Goal: Check status: Check status

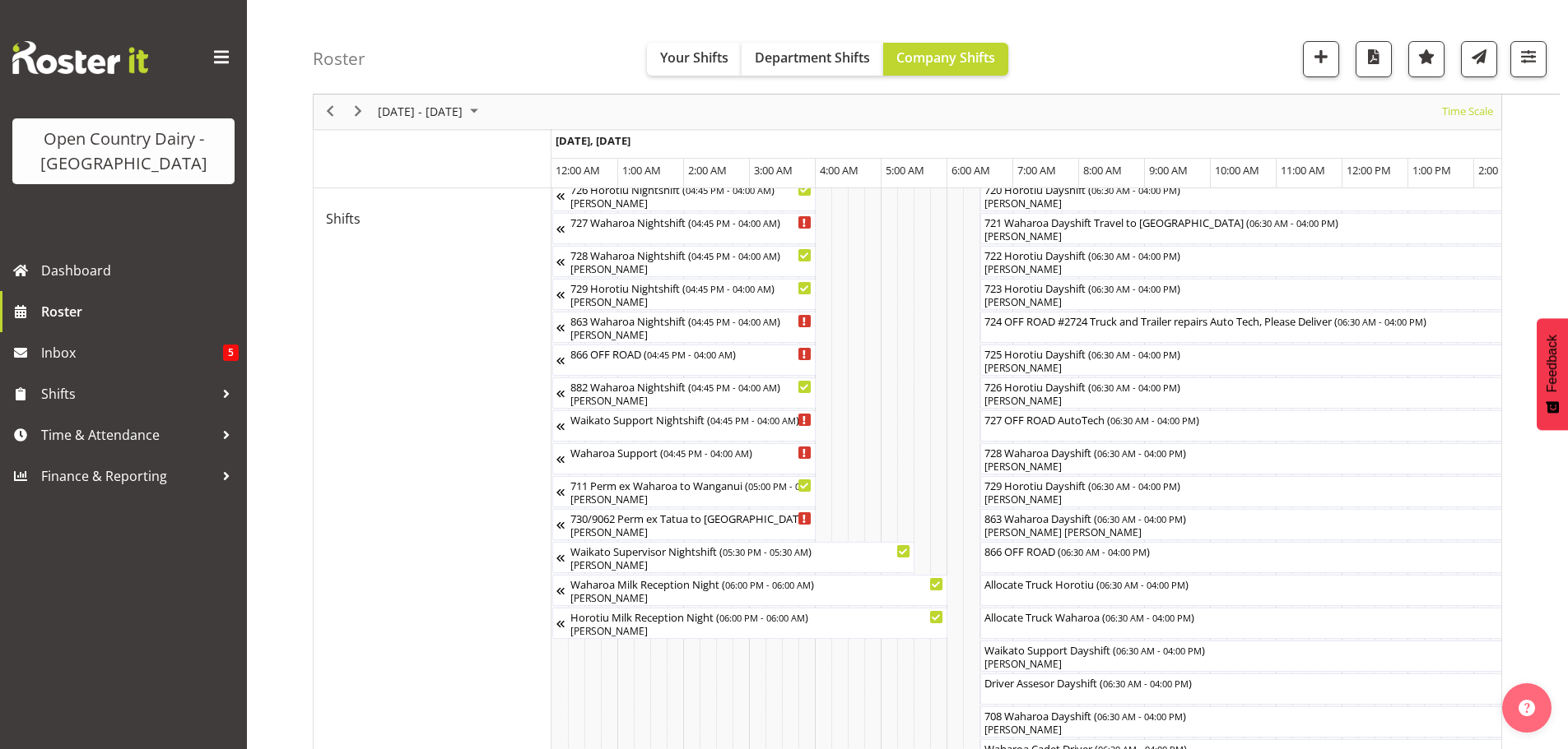
scroll to position [0, 10110]
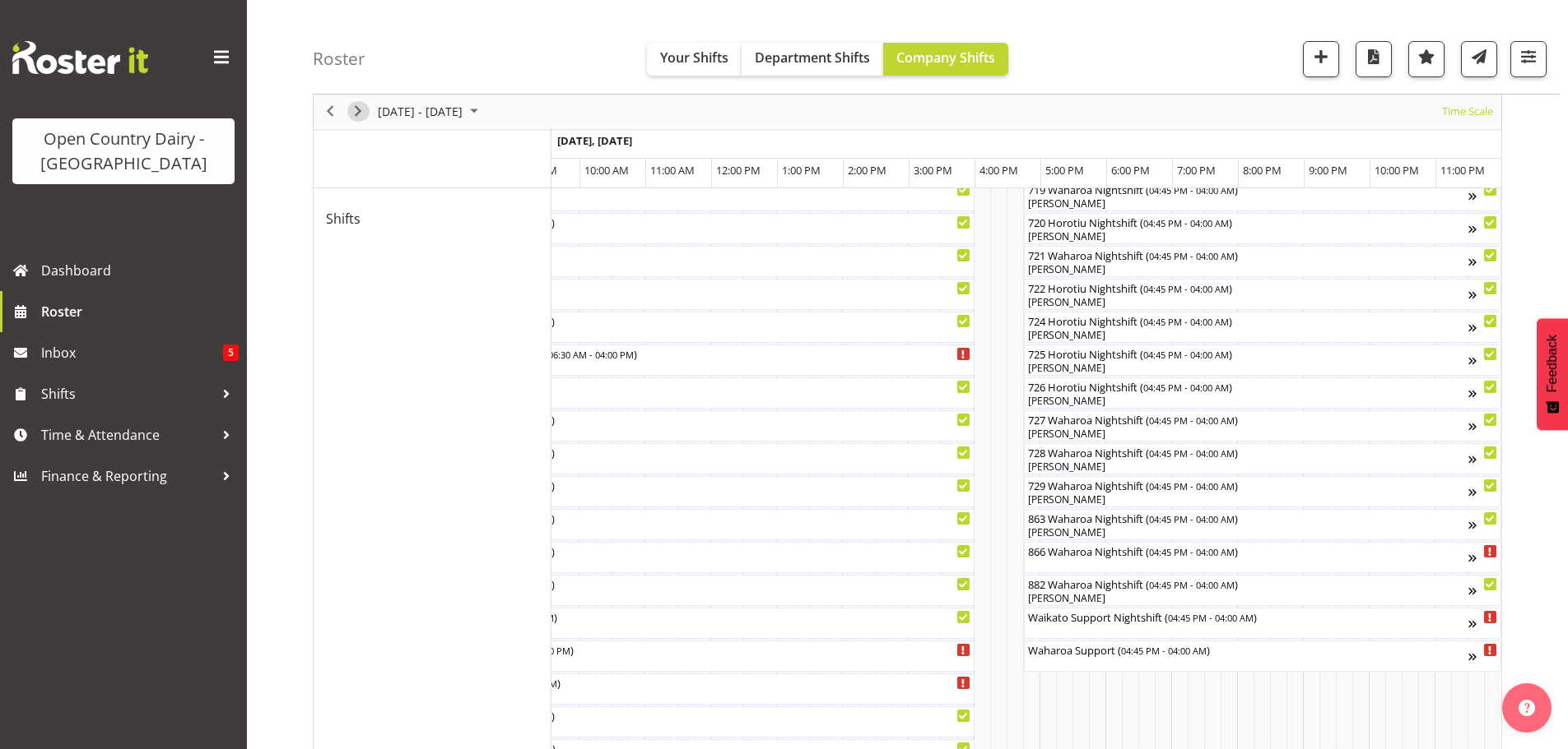
click at [366, 107] on span "Next" at bounding box center [358, 111] width 20 height 21
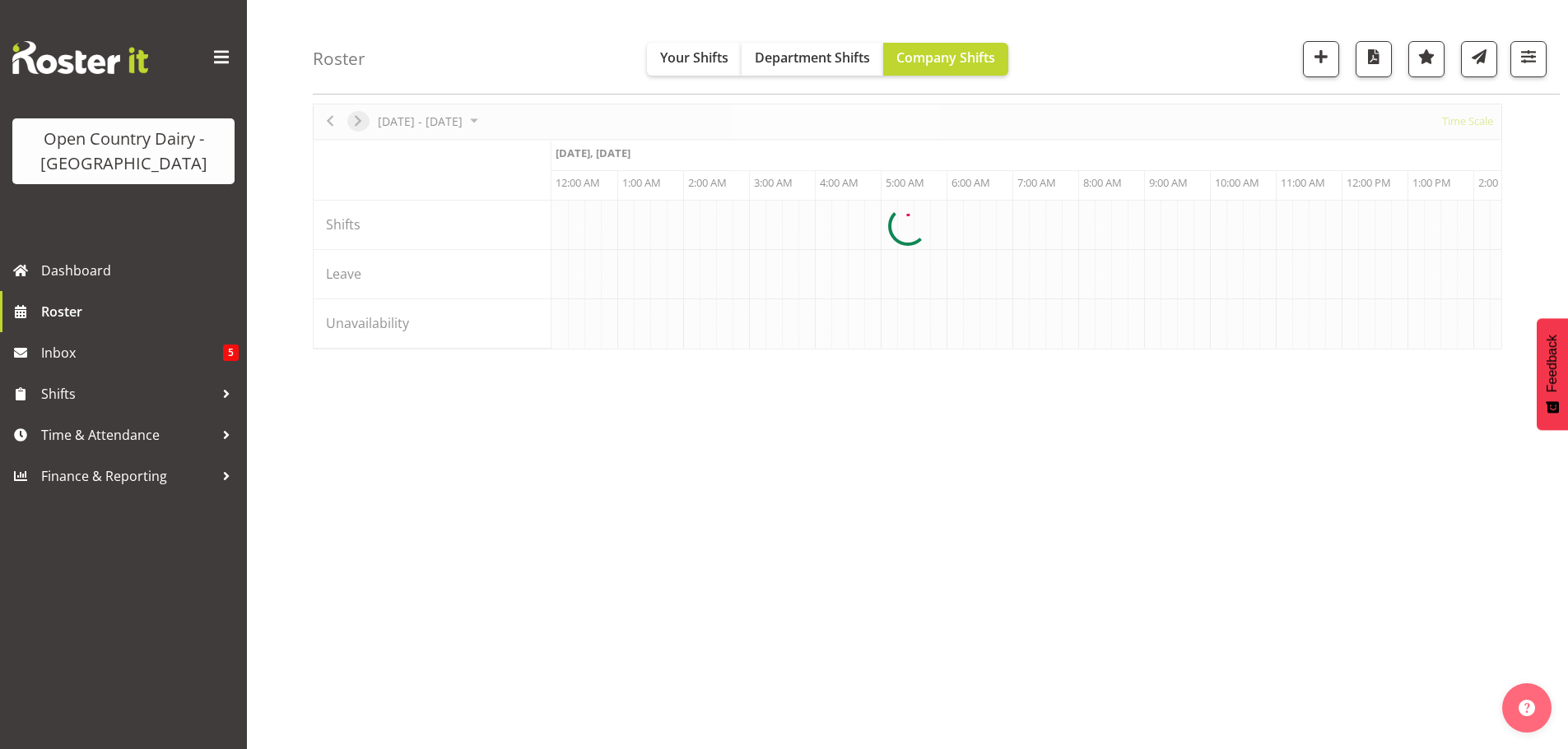
scroll to position [60, 0]
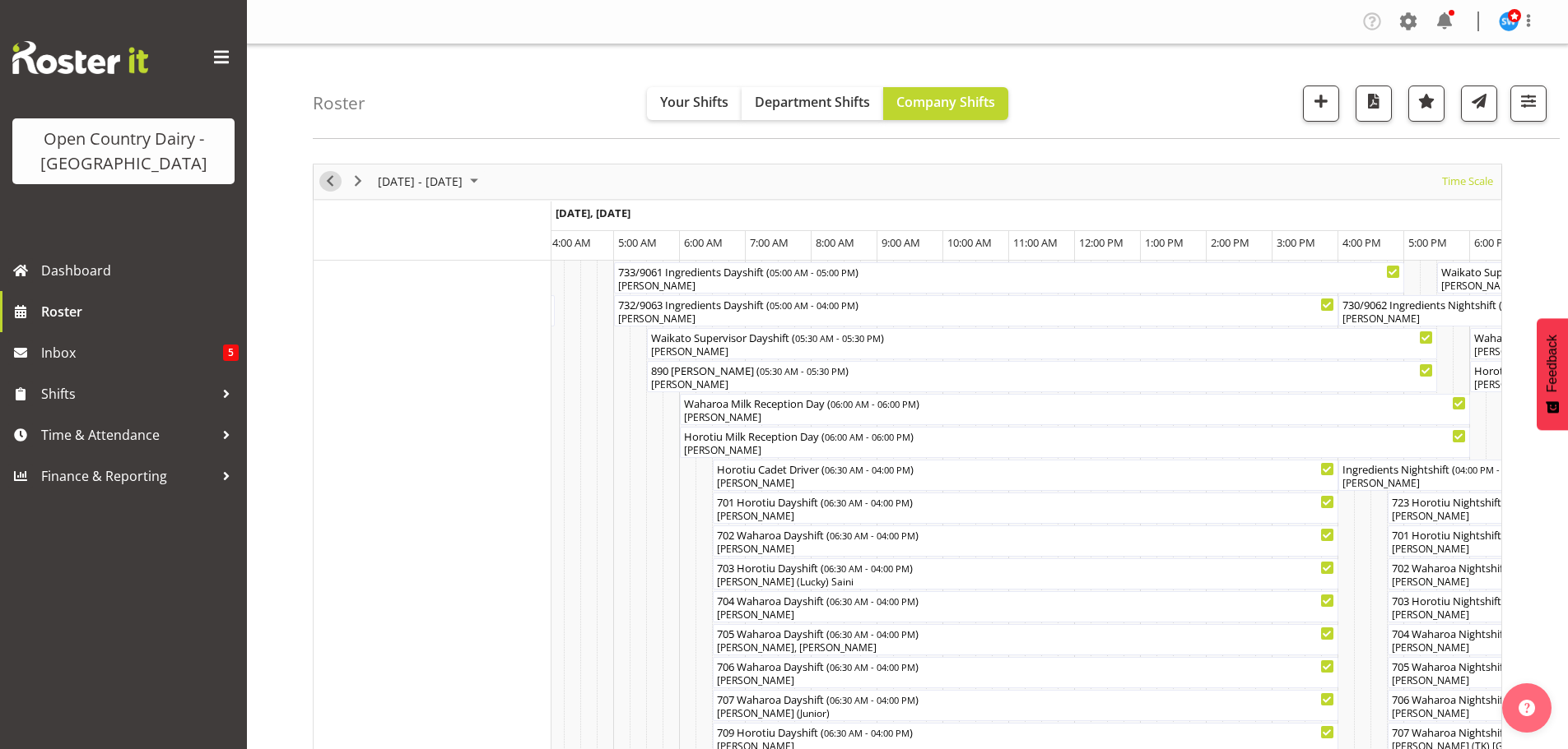
drag, startPoint x: 329, startPoint y: 181, endPoint x: 1107, endPoint y: 391, distance: 805.8
click at [329, 181] on span "Previous" at bounding box center [330, 181] width 20 height 21
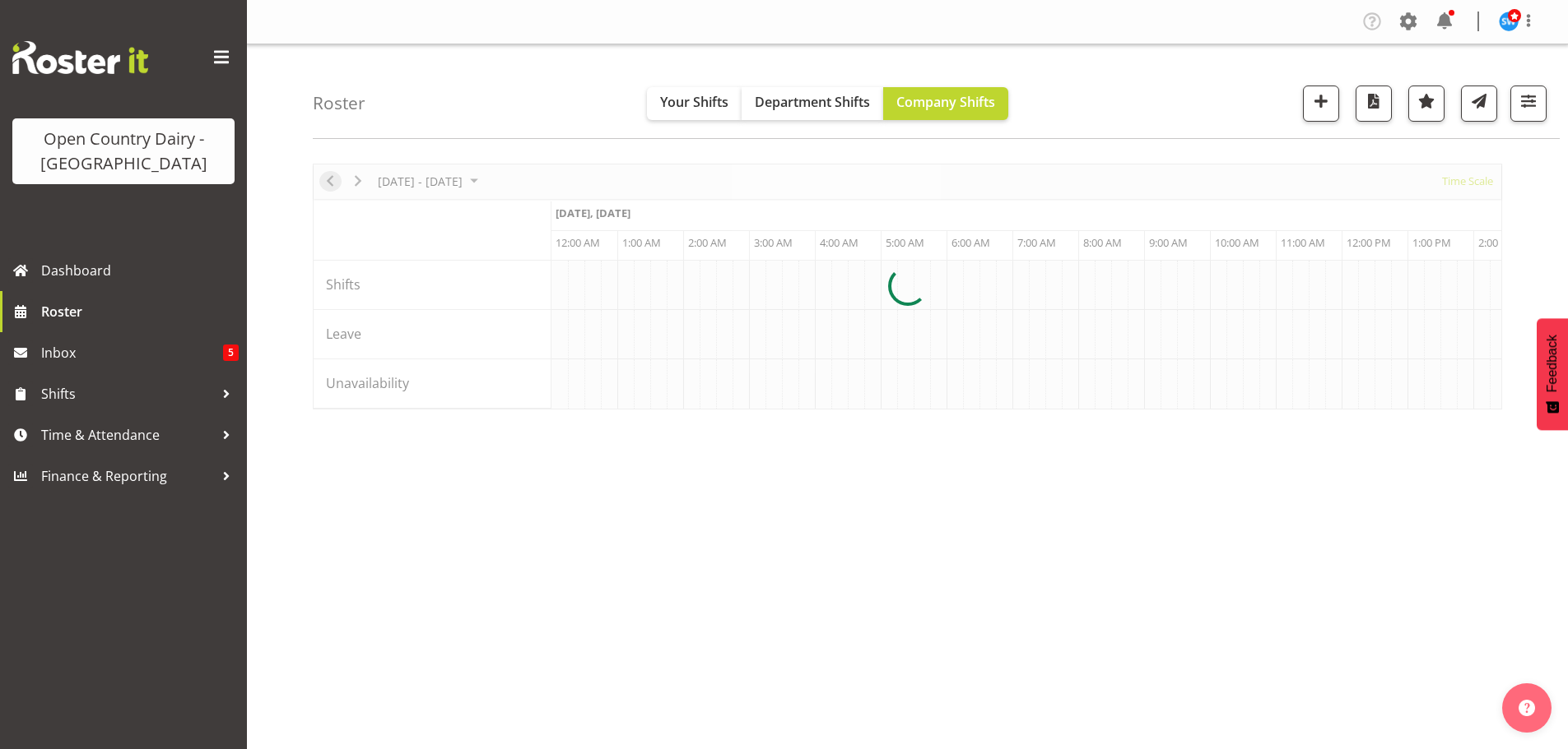
scroll to position [0, 4740]
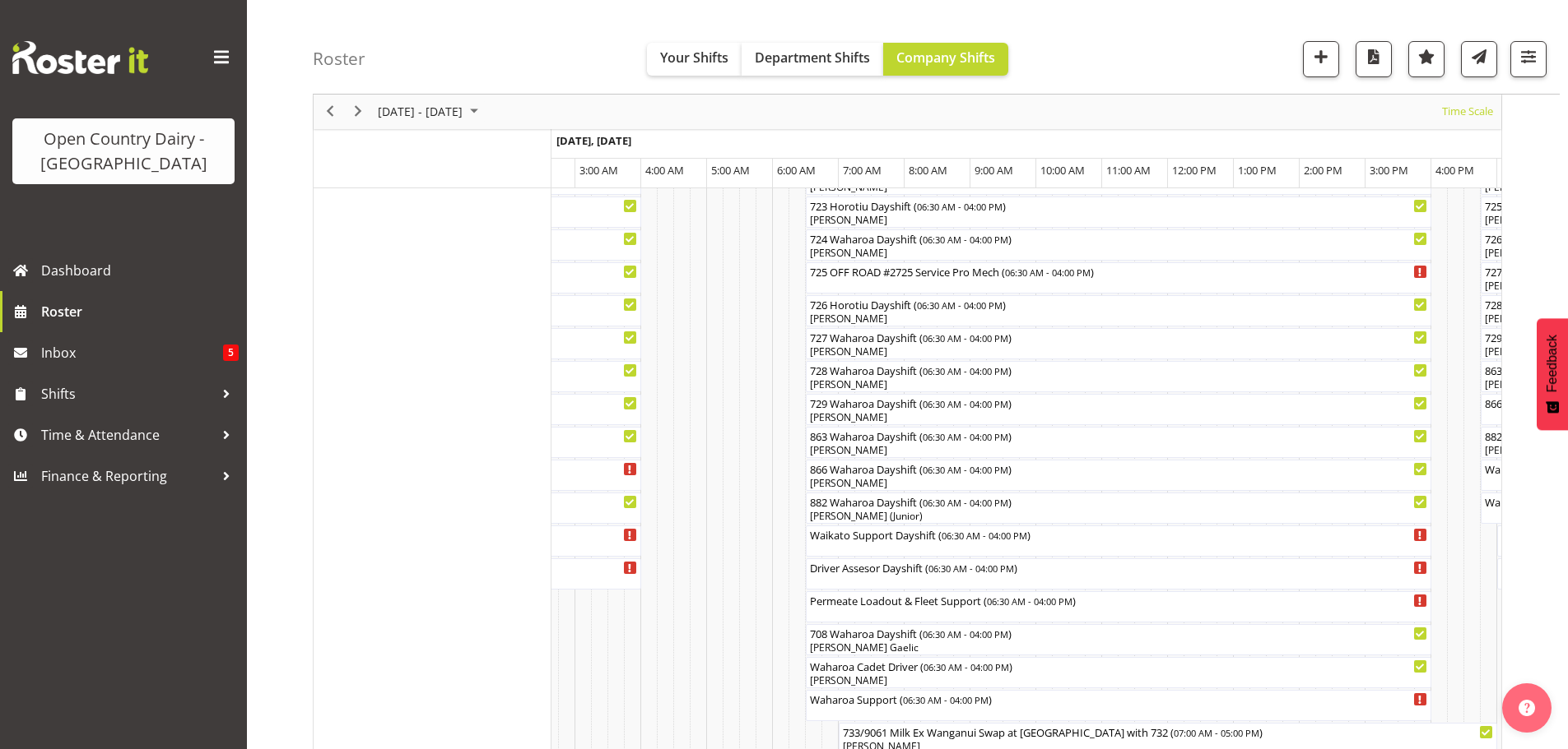
scroll to position [904, 0]
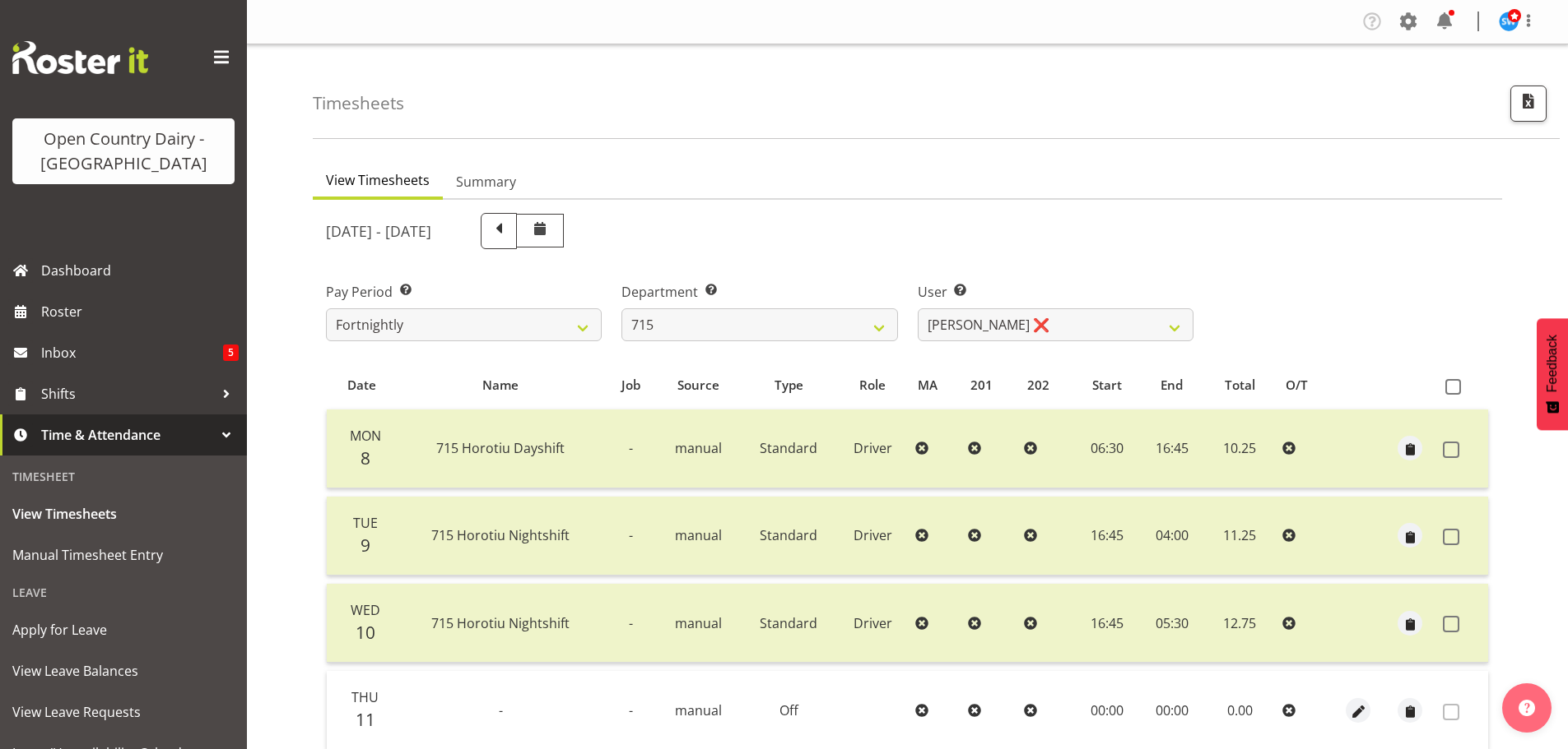
select select "820"
